Goal: Information Seeking & Learning: Learn about a topic

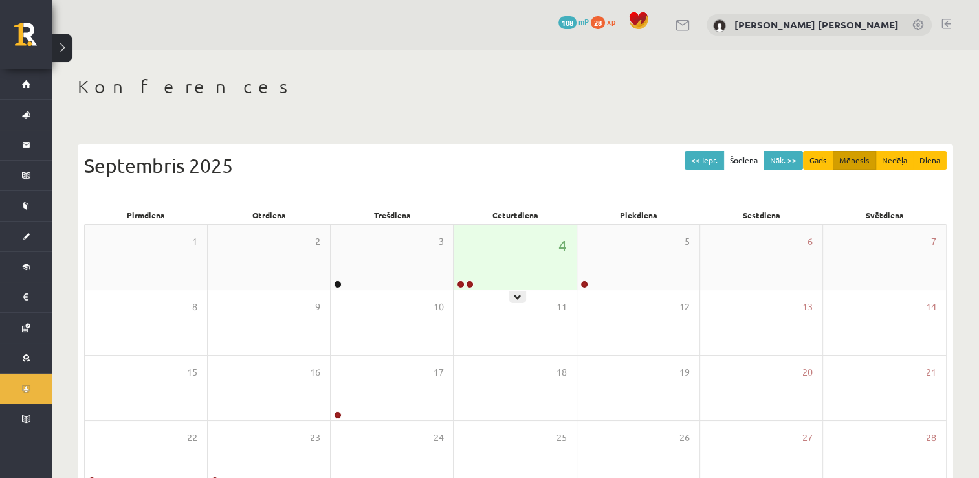
click at [458, 239] on div "4" at bounding box center [515, 257] width 122 height 65
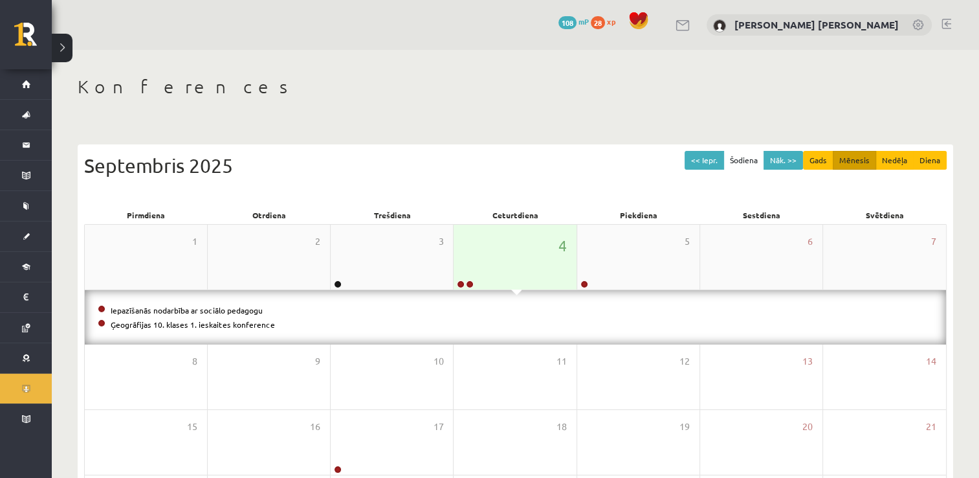
click at [458, 239] on div "4" at bounding box center [515, 257] width 122 height 65
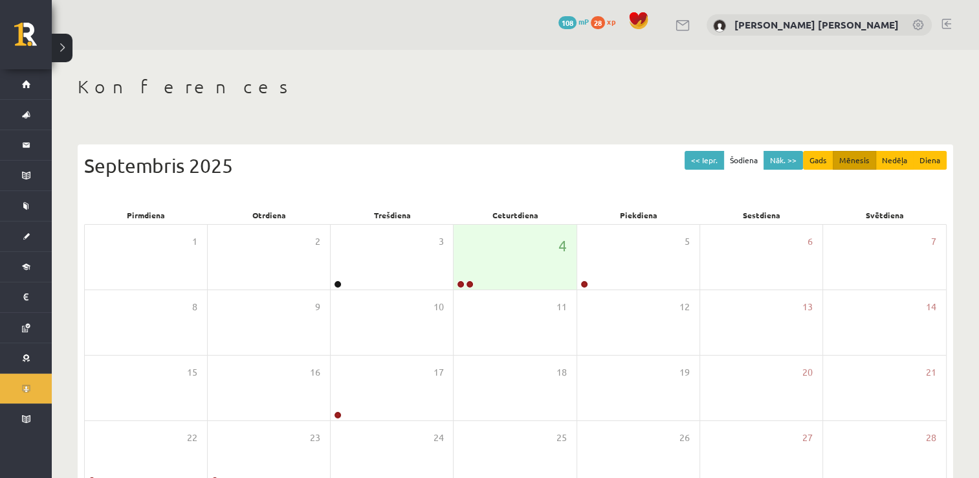
click at [61, 51] on button at bounding box center [62, 48] width 21 height 28
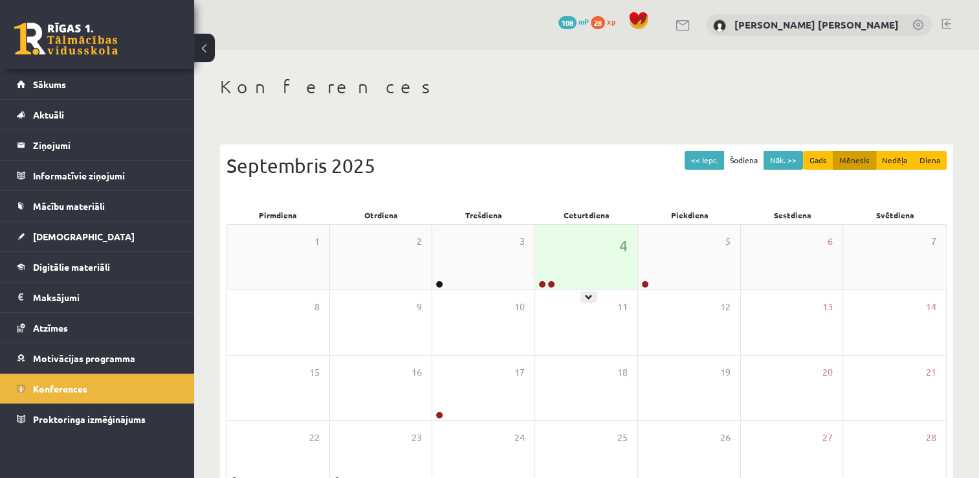
click at [547, 273] on div "4" at bounding box center [586, 257] width 102 height 65
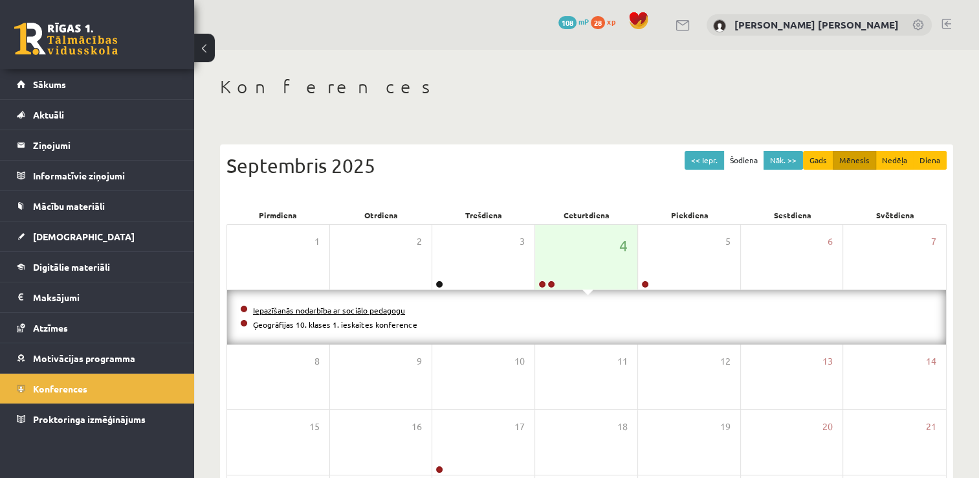
click at [320, 307] on link "Iepazīšanās nodarbība ar sociālo pedagogu" at bounding box center [329, 310] width 152 height 10
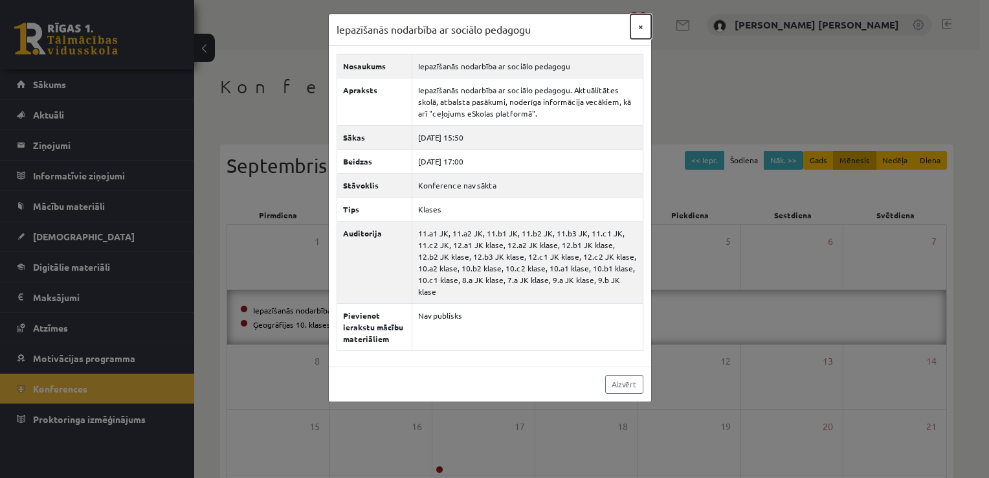
click at [642, 27] on button "×" at bounding box center [640, 26] width 21 height 25
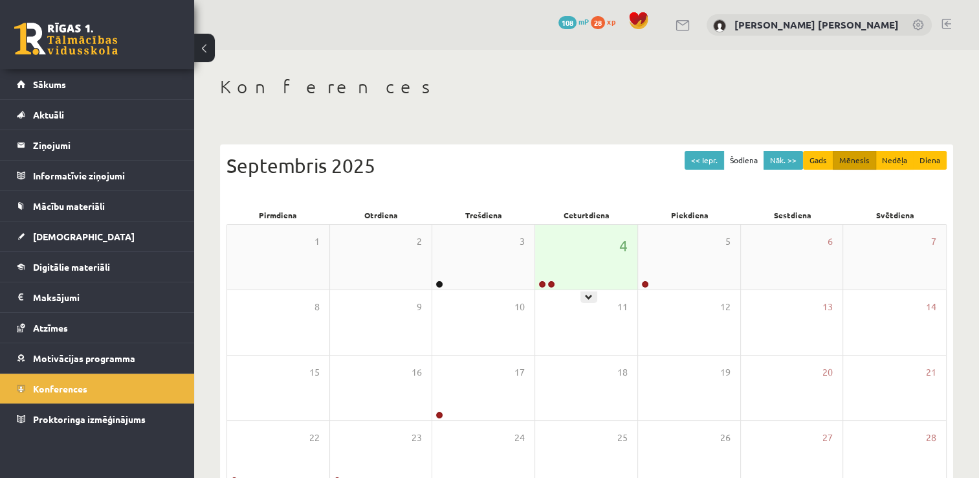
click at [585, 275] on div "4" at bounding box center [586, 257] width 102 height 65
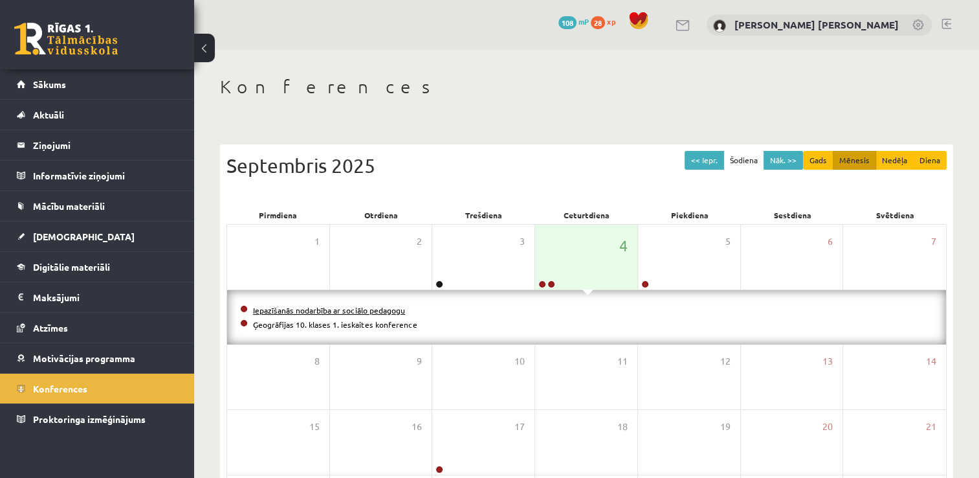
click at [345, 309] on link "Iepazīšanās nodarbība ar sociālo pedagogu" at bounding box center [329, 310] width 152 height 10
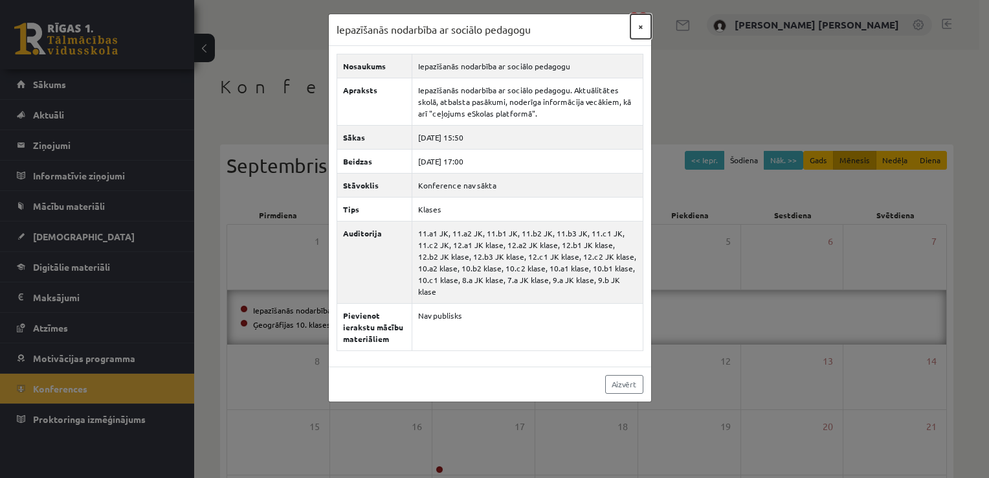
click at [643, 27] on button "×" at bounding box center [640, 26] width 21 height 25
